Goal: Information Seeking & Learning: Learn about a topic

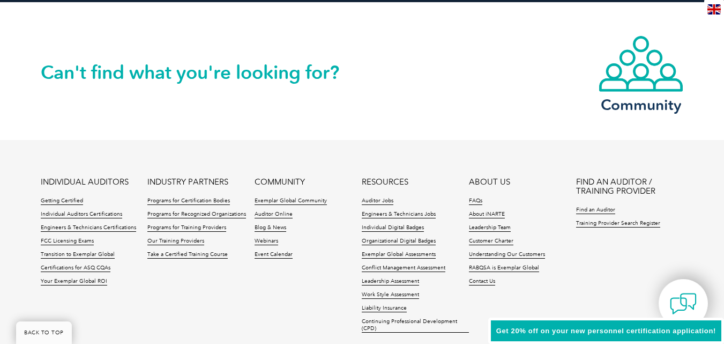
scroll to position [1608, 0]
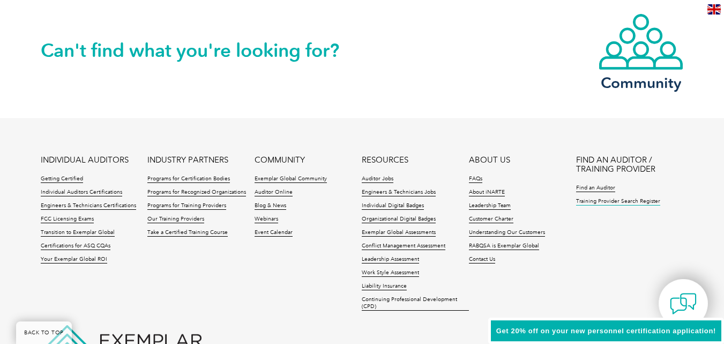
click at [598, 203] on link "Training Provider Search Register" at bounding box center [618, 202] width 84 height 8
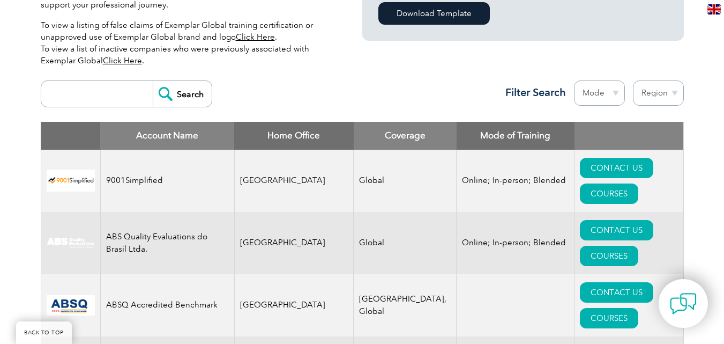
scroll to position [375, 0]
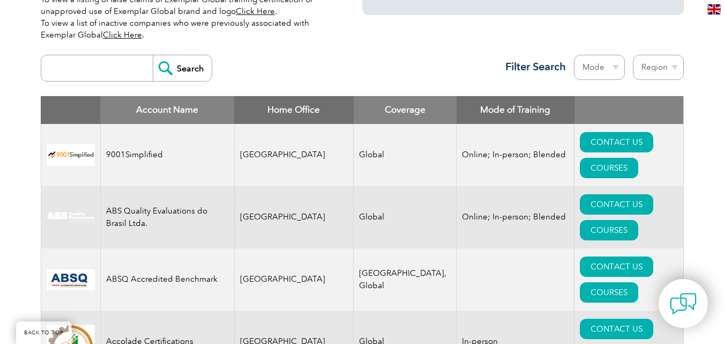
click at [94, 66] on input "search" at bounding box center [100, 68] width 106 height 26
type input "omnex"
click at [153, 55] on input "Search" at bounding box center [182, 68] width 59 height 26
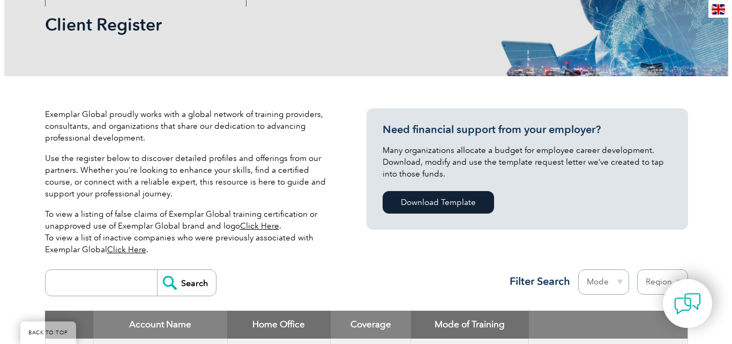
scroll to position [268, 0]
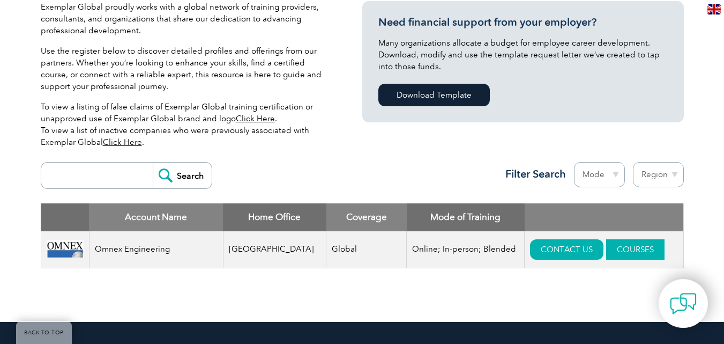
click at [606, 251] on link "COURSES" at bounding box center [635, 249] width 58 height 20
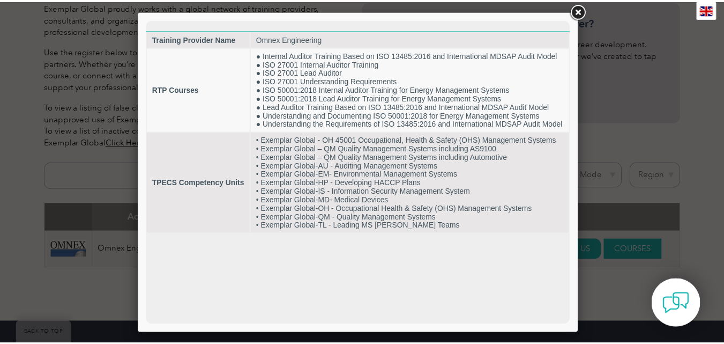
scroll to position [0, 0]
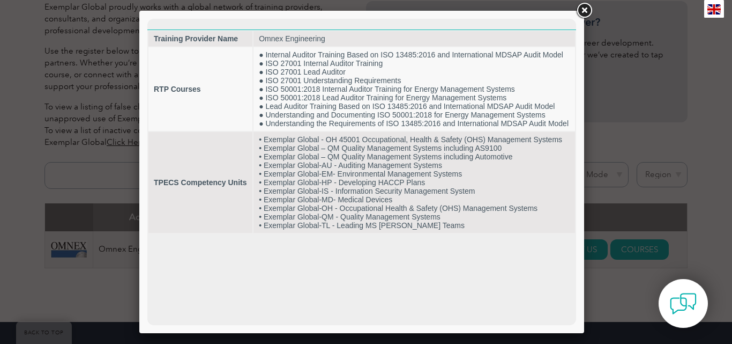
click at [586, 11] on link at bounding box center [584, 10] width 19 height 19
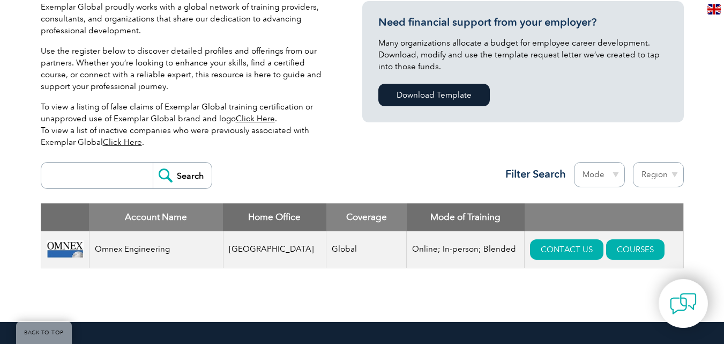
click at [70, 170] on input "search" at bounding box center [100, 175] width 106 height 26
type input "velocity 360"
click at [153, 162] on input "Search" at bounding box center [182, 175] width 59 height 26
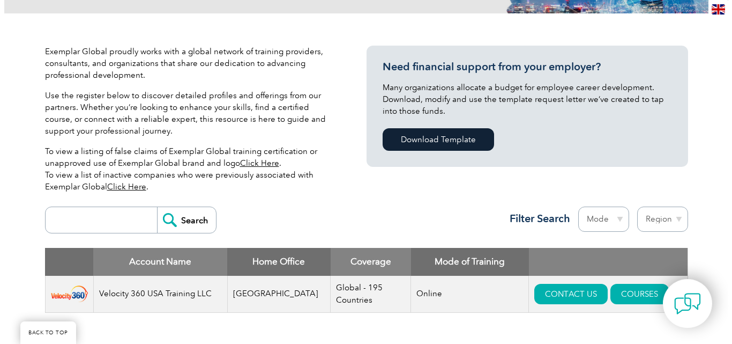
scroll to position [268, 0]
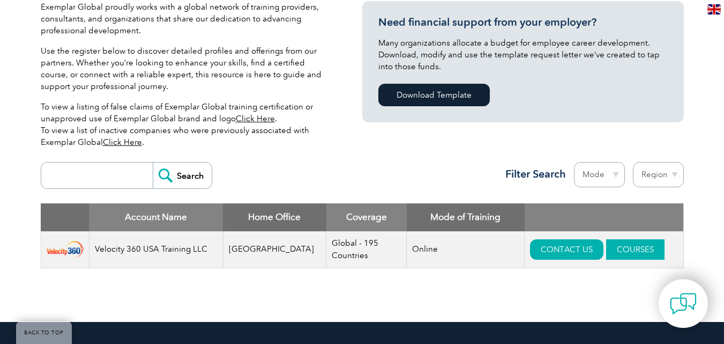
click at [612, 251] on link "COURSES" at bounding box center [635, 249] width 58 height 20
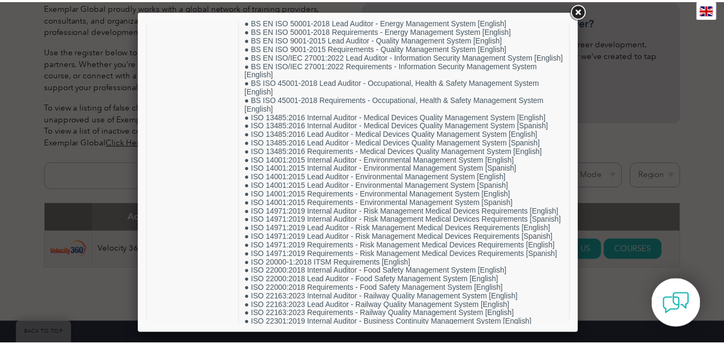
scroll to position [130, 0]
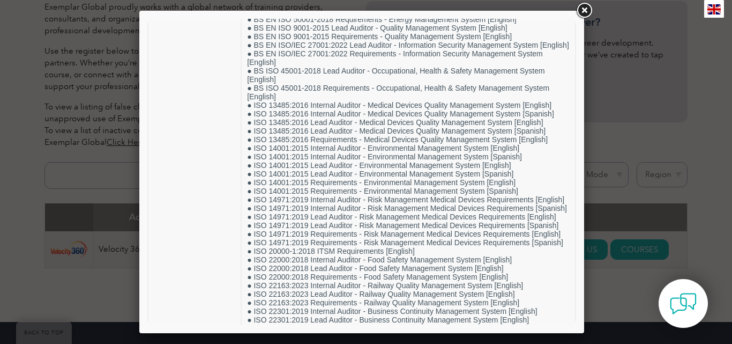
click at [586, 10] on link at bounding box center [584, 10] width 19 height 19
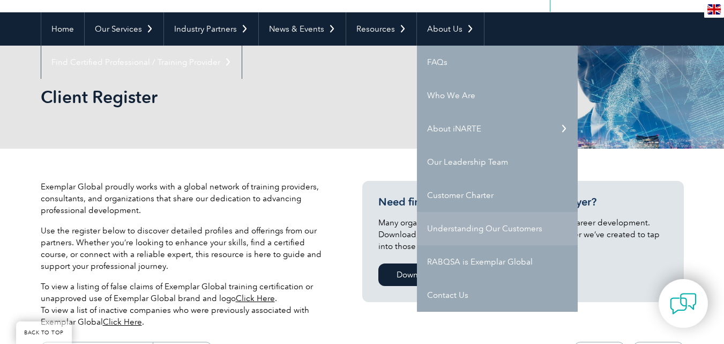
scroll to position [107, 0]
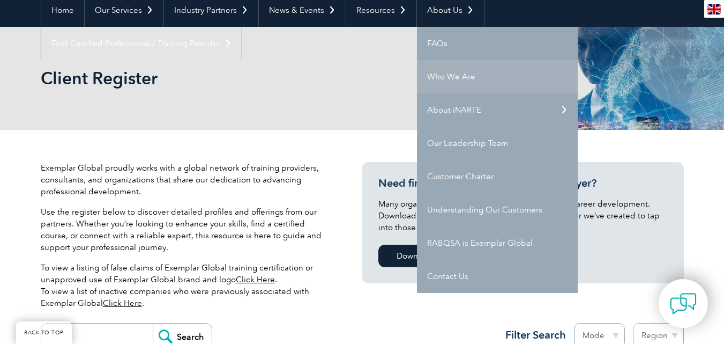
click at [453, 75] on link "Who We Are" at bounding box center [497, 76] width 161 height 33
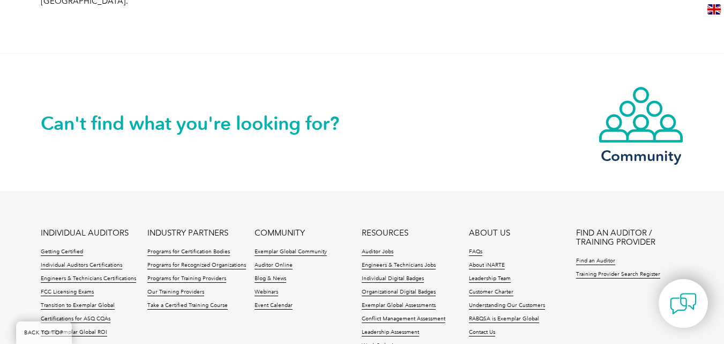
scroll to position [1930, 0]
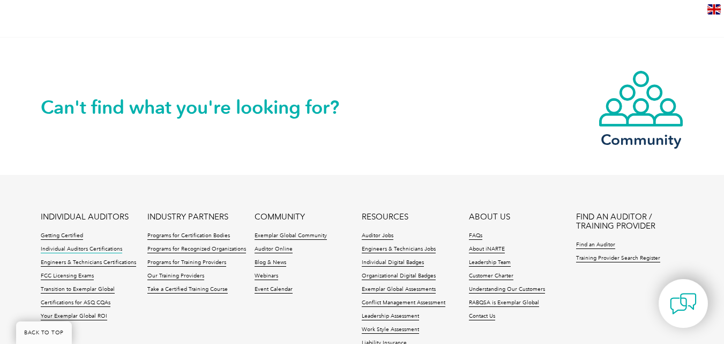
click at [96, 245] on link "Individual Auditors Certifications" at bounding box center [81, 249] width 81 height 8
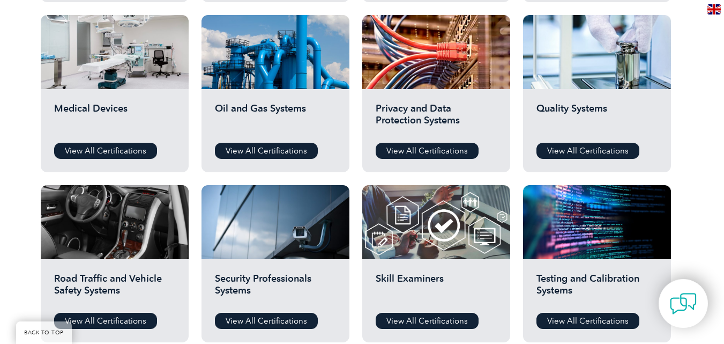
scroll to position [750, 0]
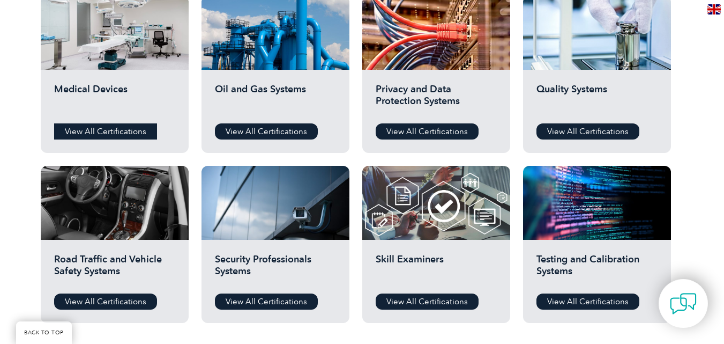
click at [119, 134] on link "View All Certifications" at bounding box center [105, 131] width 103 height 16
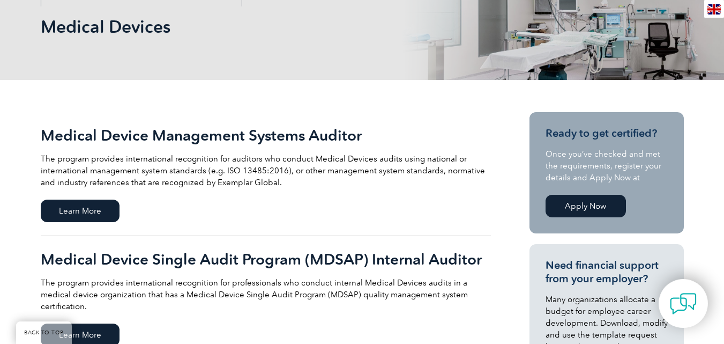
scroll to position [214, 0]
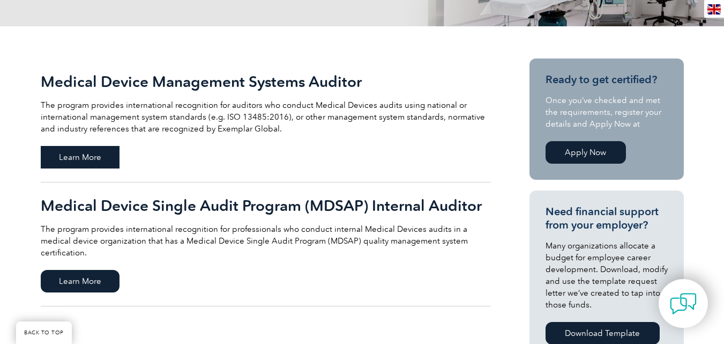
click at [95, 164] on span "Learn More" at bounding box center [80, 157] width 79 height 23
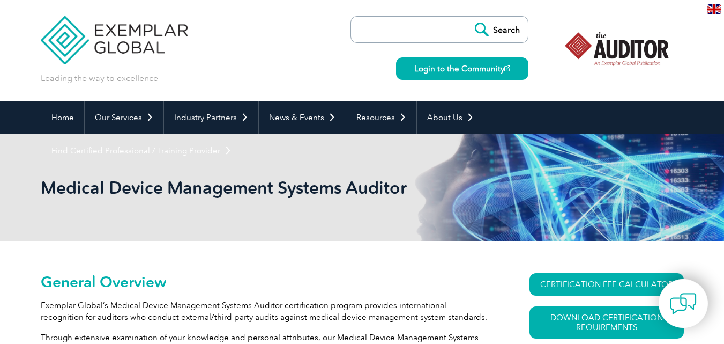
click at [713, 11] on img at bounding box center [714, 9] width 13 height 10
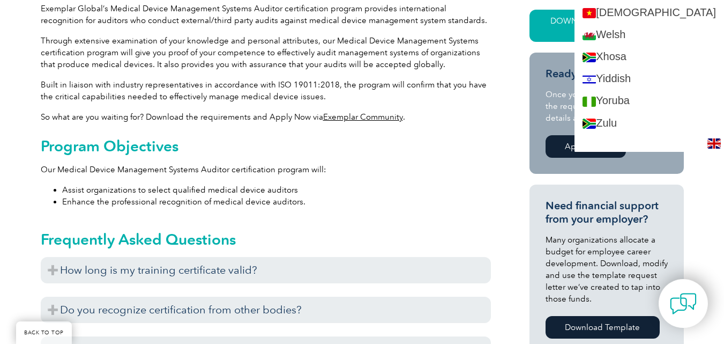
scroll to position [317, 0]
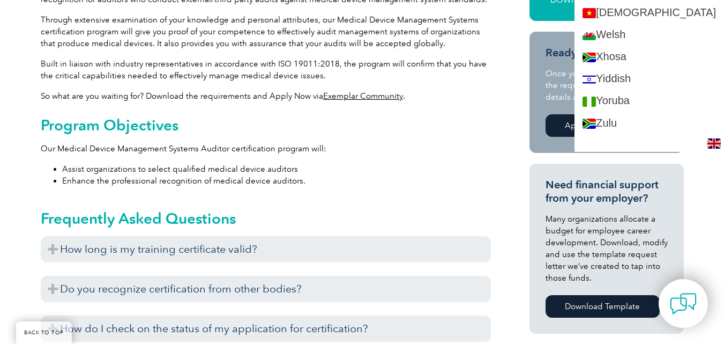
click at [430, 178] on li "Enhance the professional recognition of medical device auditors." at bounding box center [276, 181] width 429 height 12
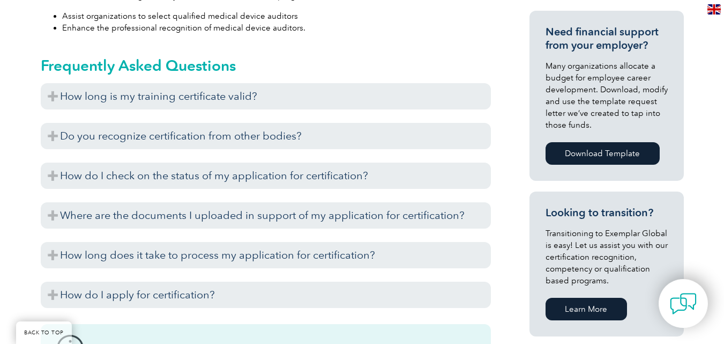
scroll to position [532, 0]
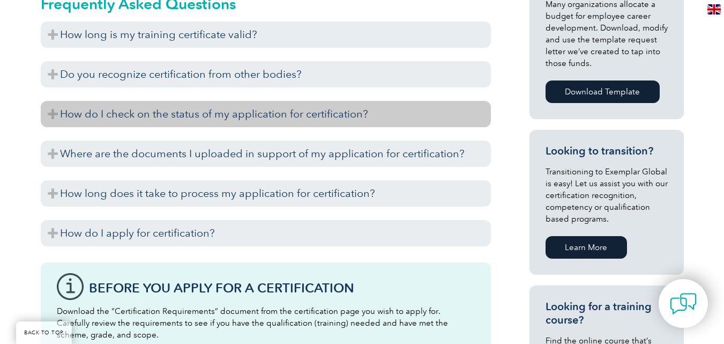
click at [50, 115] on h3 "How do I check on the status of my application for certification?" at bounding box center [266, 114] width 450 height 26
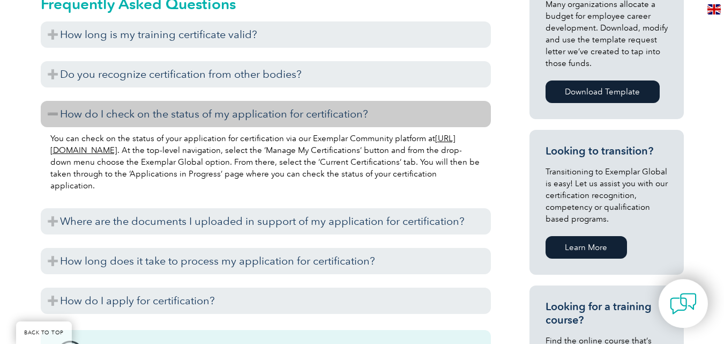
click at [107, 154] on link "[URL][DOMAIN_NAME]" at bounding box center [252, 143] width 405 height 21
